Goal: Task Accomplishment & Management: Use online tool/utility

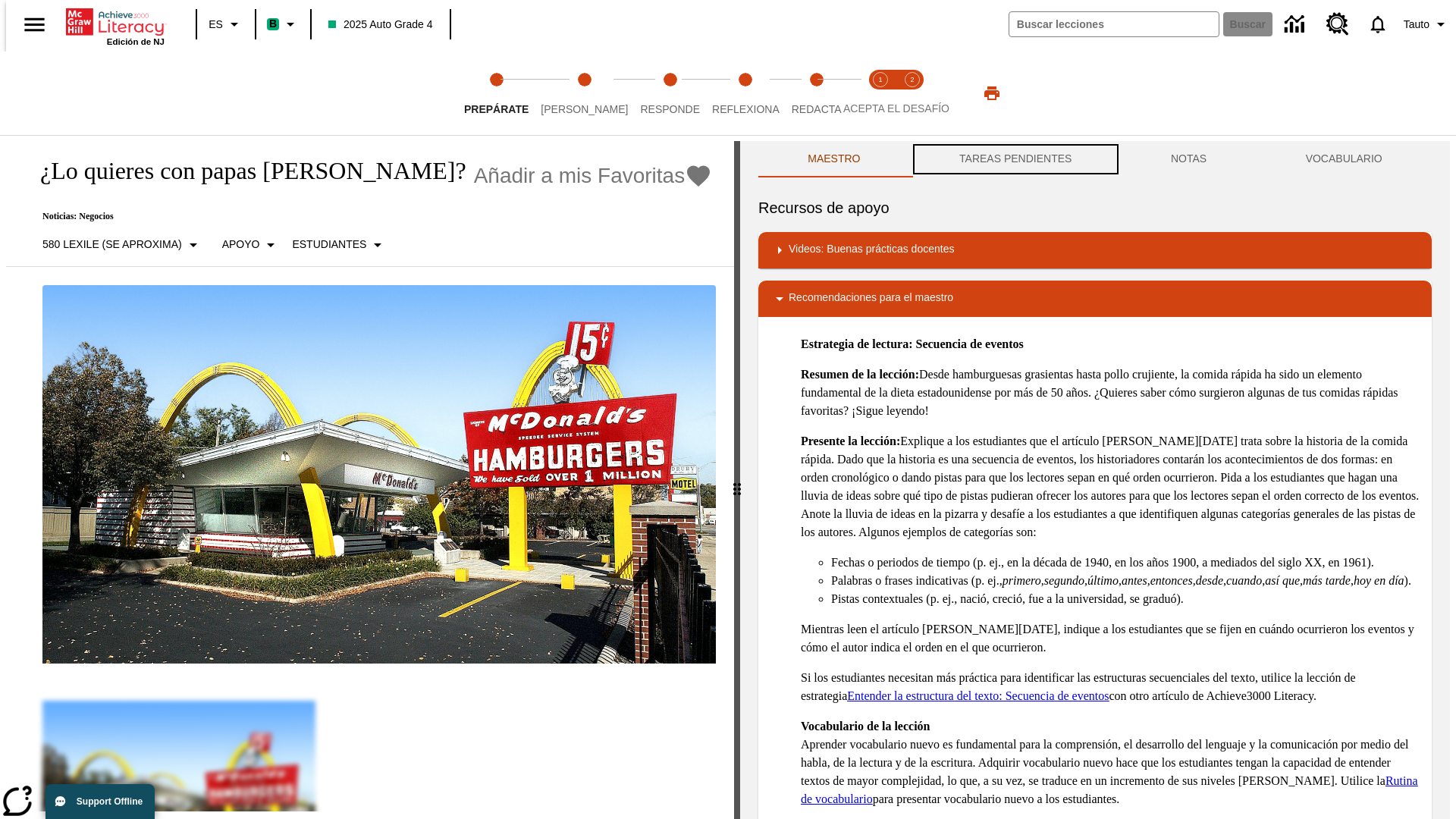
click at [1014, 160] on button "TAREAS PENDIENTES" at bounding box center [1015, 160] width 211 height 36
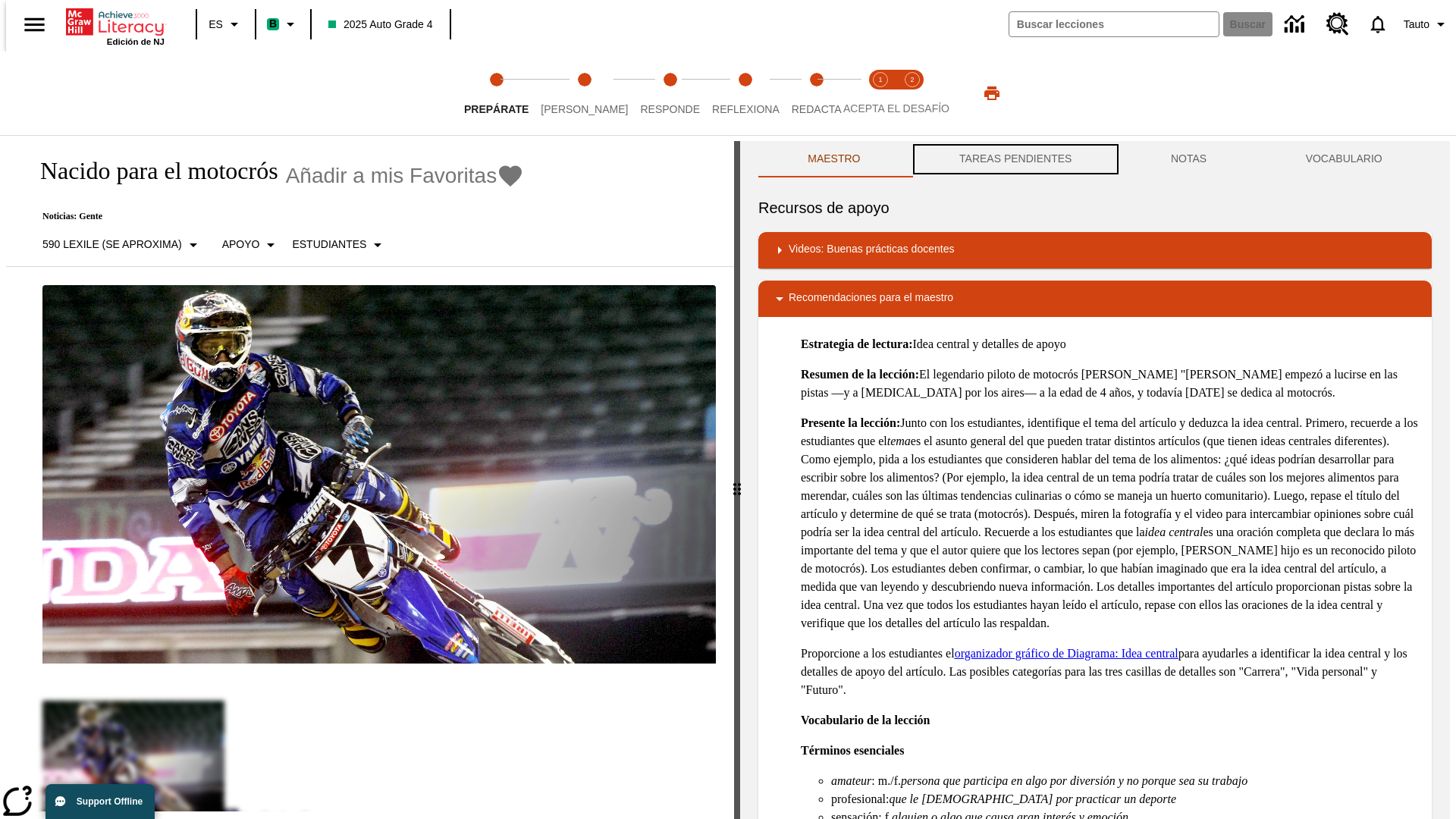
click at [1014, 160] on button "TAREAS PENDIENTES" at bounding box center [1015, 160] width 211 height 36
